Goal: Transaction & Acquisition: Purchase product/service

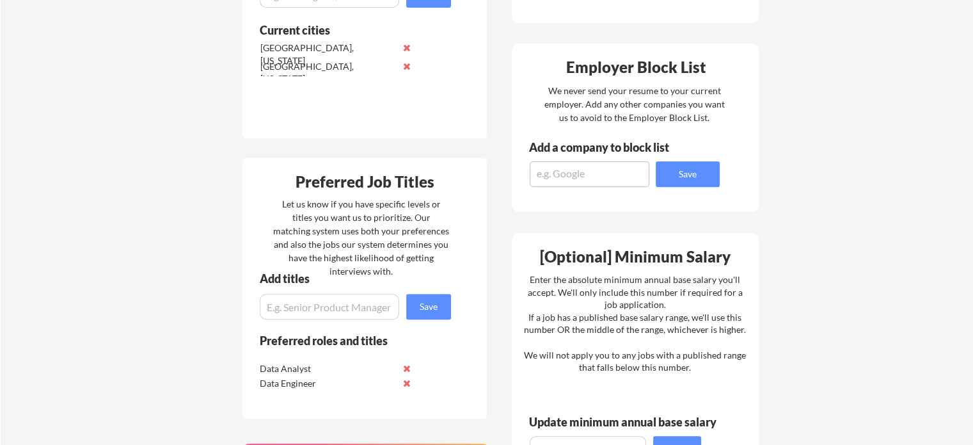
scroll to position [448, 0]
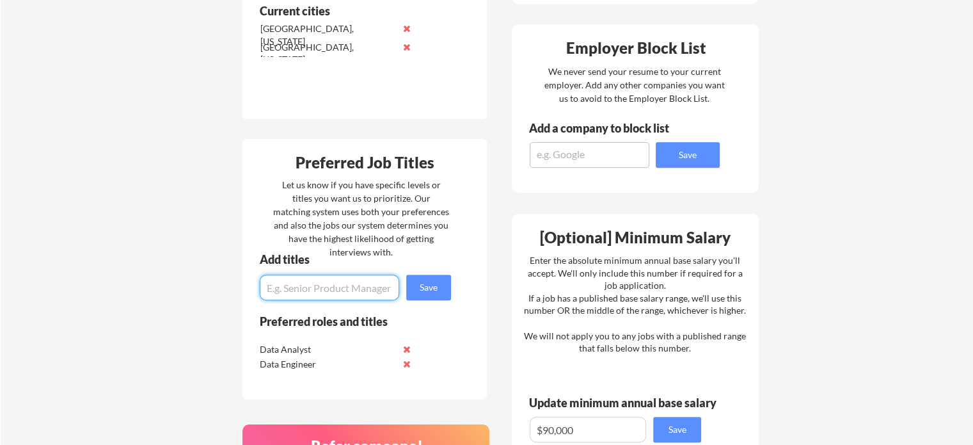
click at [310, 290] on input "input" at bounding box center [330, 288] width 140 height 26
type input "Data Migration"
click at [427, 283] on button "Save" at bounding box center [428, 288] width 45 height 26
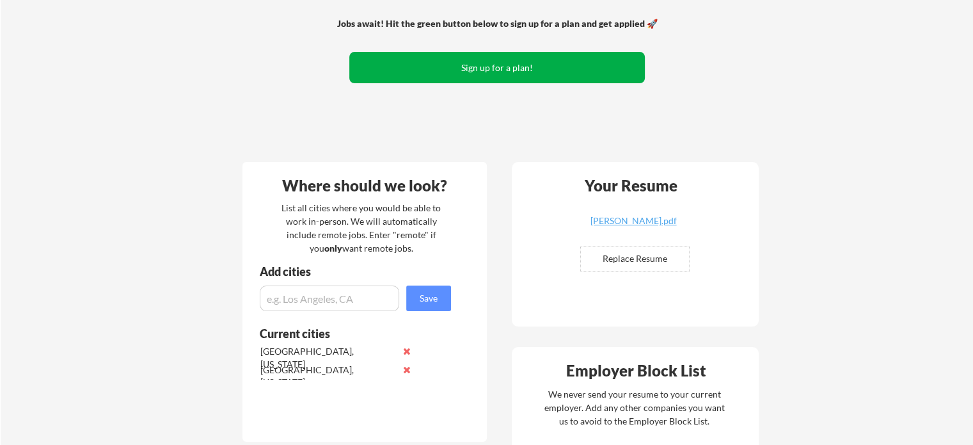
scroll to position [128, 0]
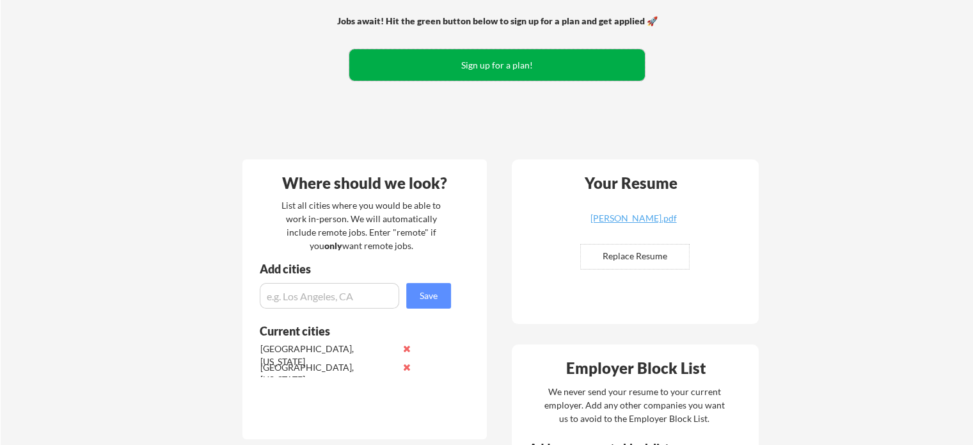
click at [477, 68] on button "Sign up for a plan!" at bounding box center [497, 64] width 296 height 31
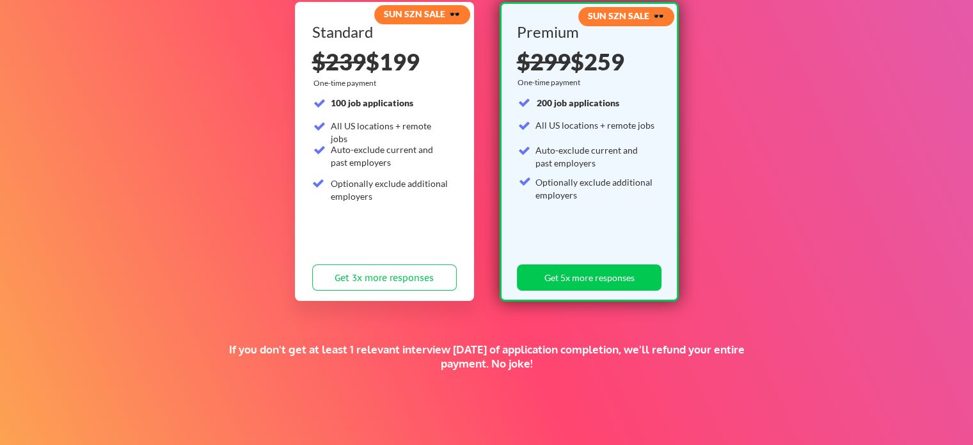
scroll to position [128, 0]
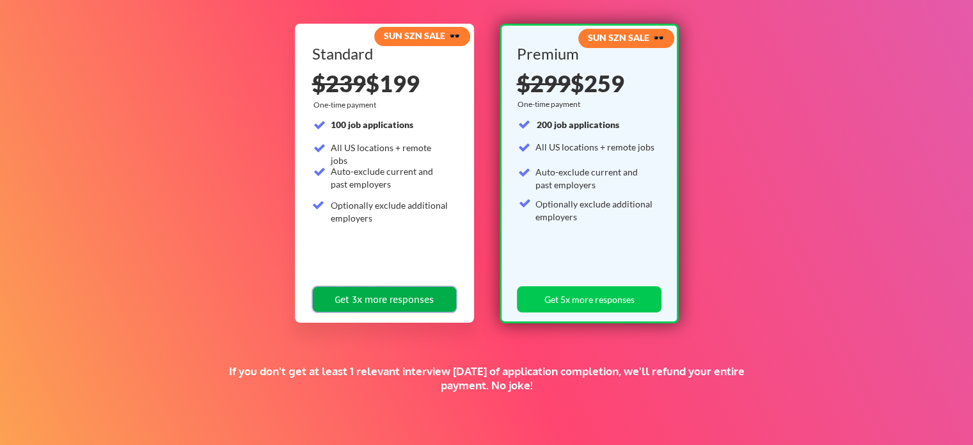
click at [369, 299] on button "Get 3x more responses" at bounding box center [384, 299] width 145 height 26
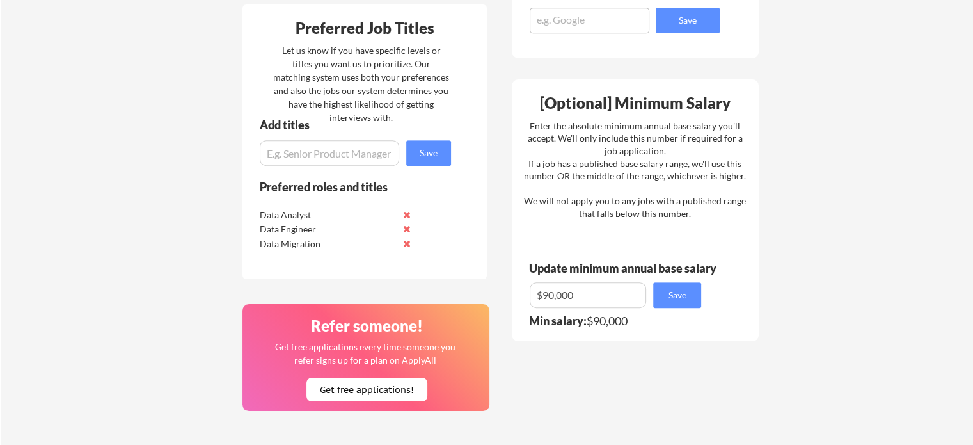
scroll to position [640, 0]
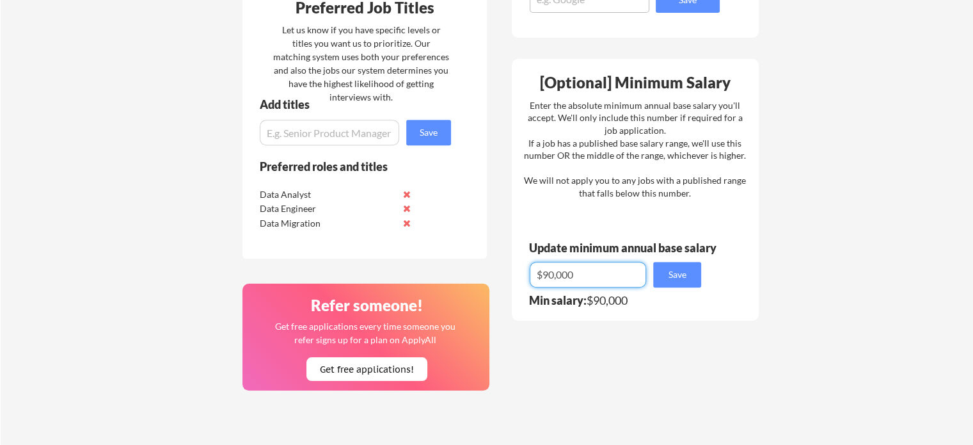
click at [543, 274] on input "input" at bounding box center [588, 275] width 116 height 26
type input "$."
type input "$70,000"
click at [672, 278] on button "Save" at bounding box center [677, 275] width 48 height 26
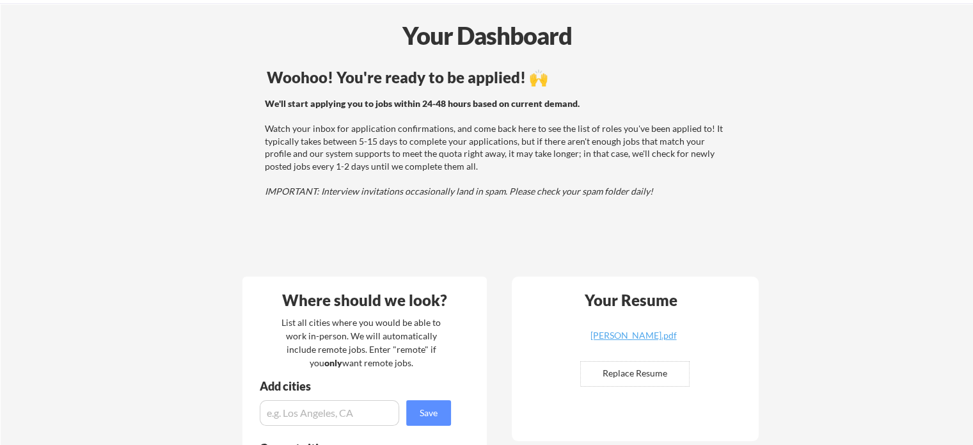
scroll to position [0, 0]
